Goal: Find specific page/section: Find specific page/section

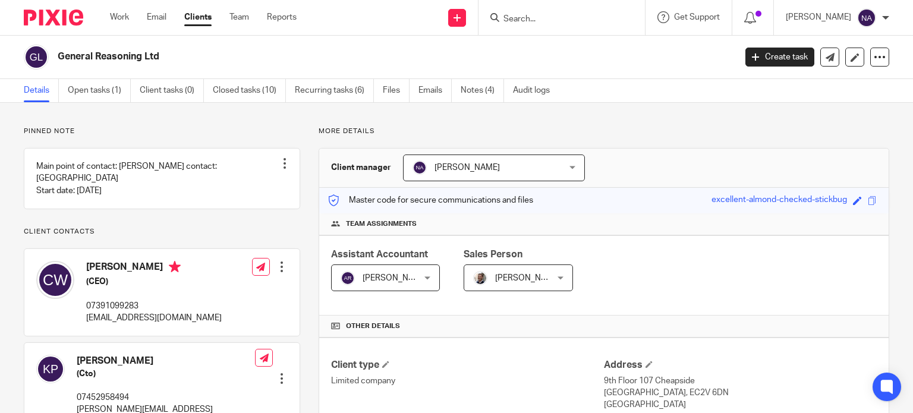
click at [540, 15] on input "Search" at bounding box center [555, 19] width 107 height 11
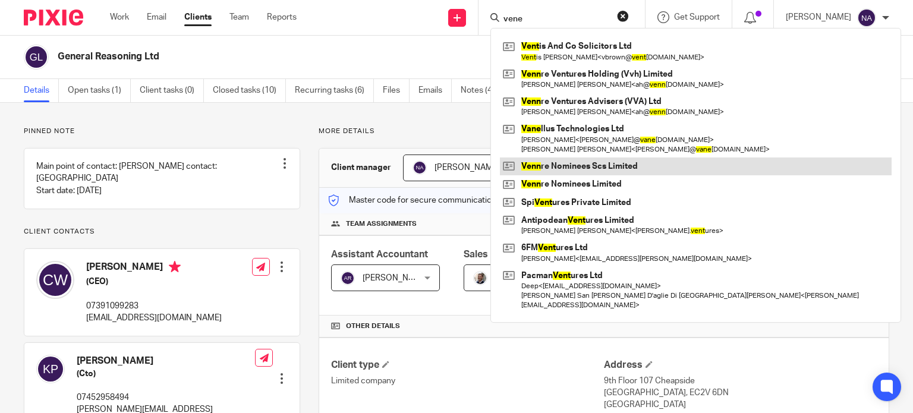
type input "vene"
click at [624, 166] on link at bounding box center [696, 166] width 392 height 18
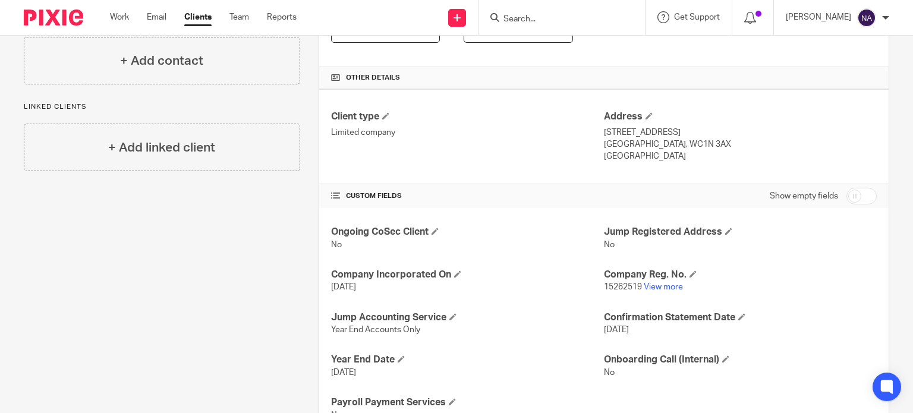
scroll to position [297, 0]
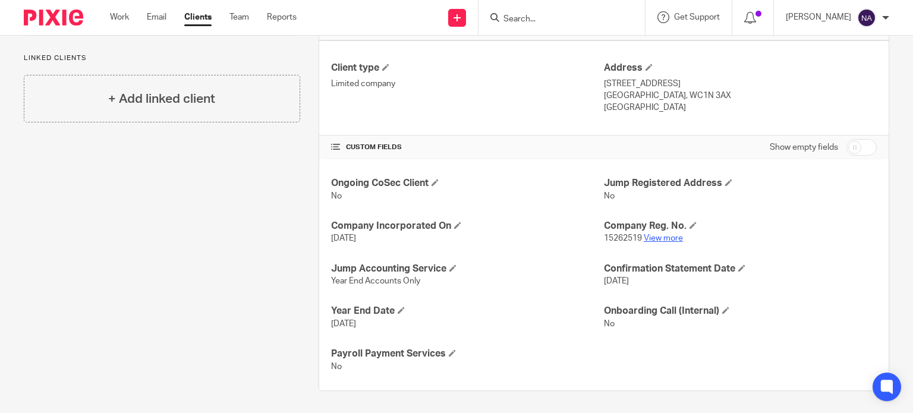
click at [660, 235] on link "View more" at bounding box center [663, 238] width 39 height 8
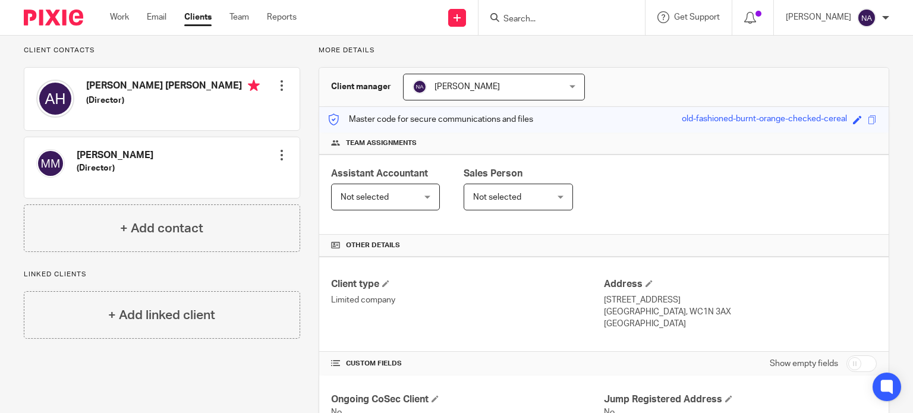
scroll to position [0, 0]
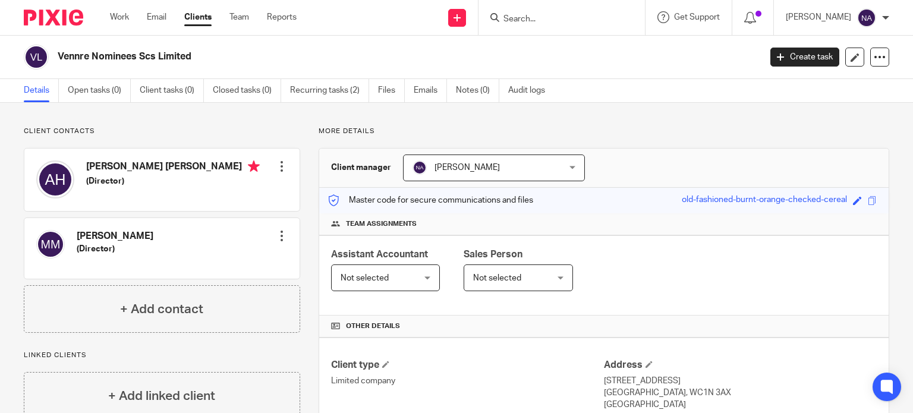
drag, startPoint x: 200, startPoint y: 52, endPoint x: 60, endPoint y: 52, distance: 140.3
click at [60, 52] on h2 "Vennre Nominees Scs Limited" at bounding box center [336, 57] width 556 height 12
copy h2 "Vennre Nominees Scs Limited"
click at [551, 18] on input "Search" at bounding box center [555, 19] width 107 height 11
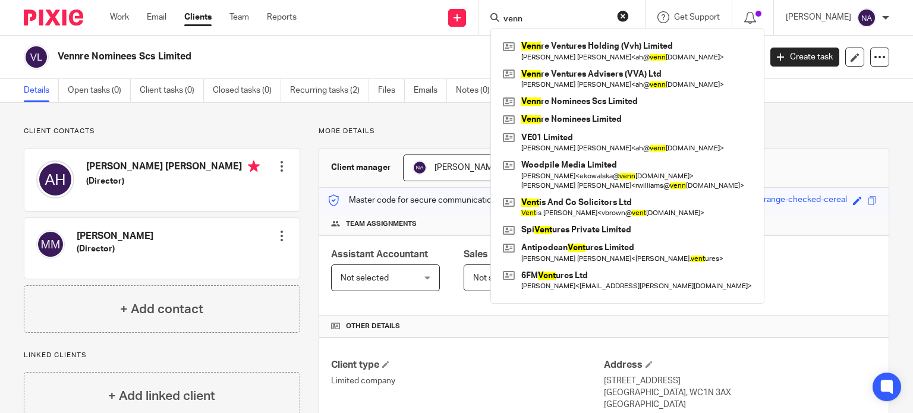
type input "venn"
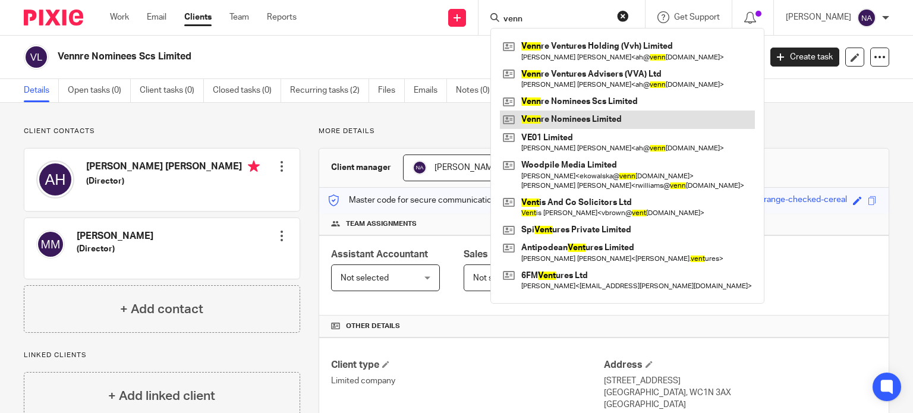
click at [616, 123] on link at bounding box center [627, 120] width 255 height 18
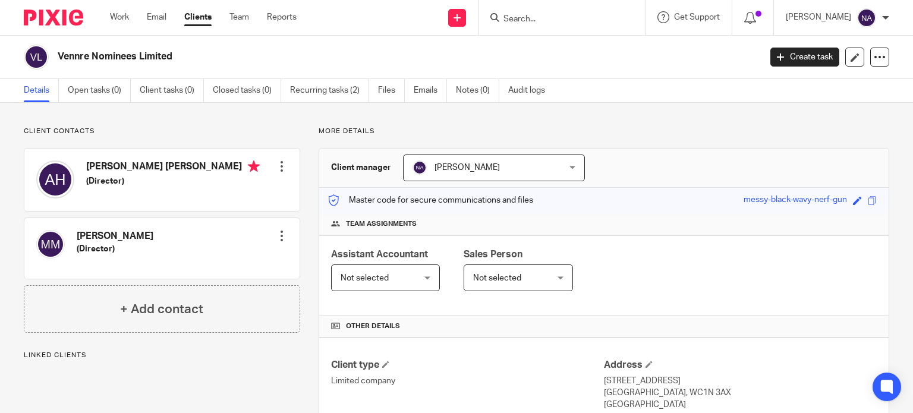
scroll to position [196, 0]
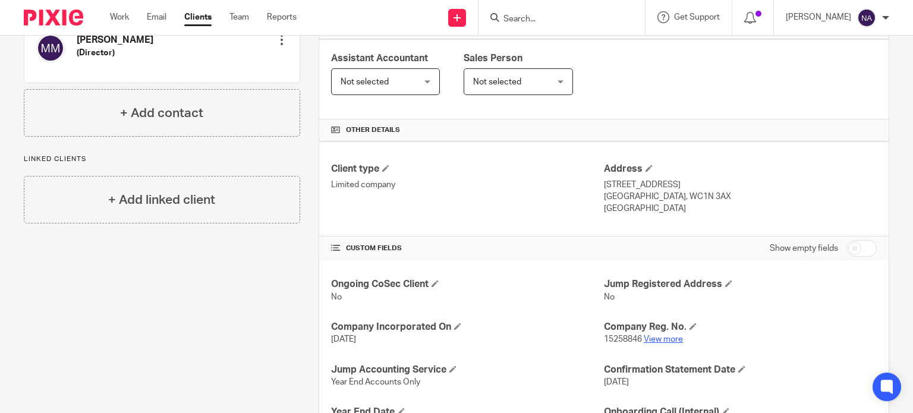
click at [661, 335] on link "View more" at bounding box center [663, 339] width 39 height 8
